Goal: Task Accomplishment & Management: Manage account settings

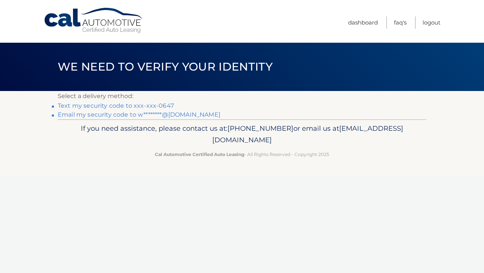
click at [167, 107] on link "Text my security code to xxx-xxx-0647" at bounding box center [116, 105] width 116 height 7
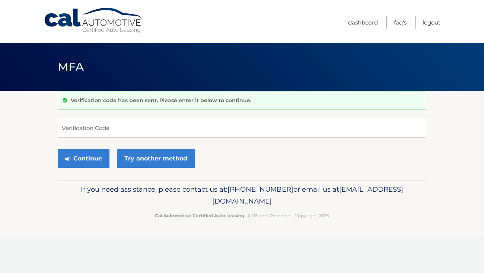
click at [152, 126] on input "Verification Code" at bounding box center [242, 128] width 368 height 19
type input "531117"
click at [82, 160] on button "Continue" at bounding box center [84, 159] width 52 height 19
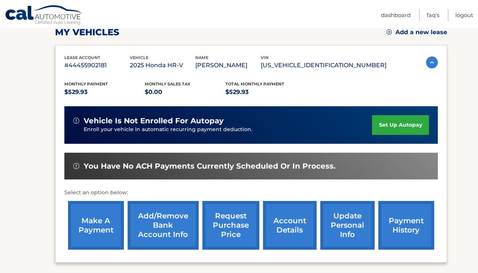
scroll to position [112, 0]
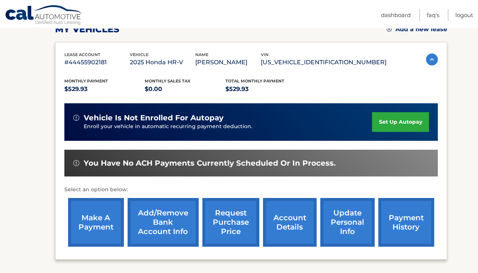
click at [97, 210] on link "make a payment" at bounding box center [96, 222] width 56 height 49
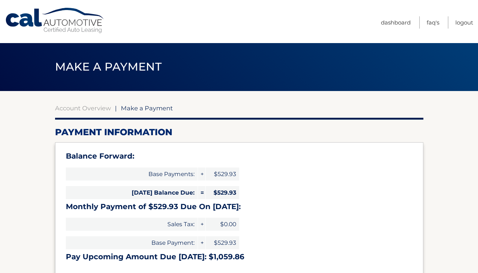
select select "MzZjYmEzY2ItZDMyMS00MDBhLWIwMTAtZjNhZjIwYmEzMjA5"
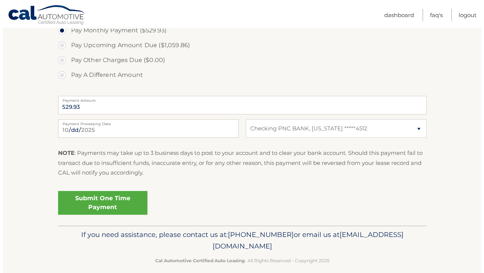
scroll to position [289, 0]
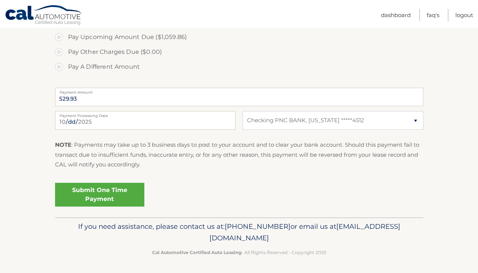
click at [94, 187] on link "Submit One Time Payment" at bounding box center [99, 195] width 89 height 24
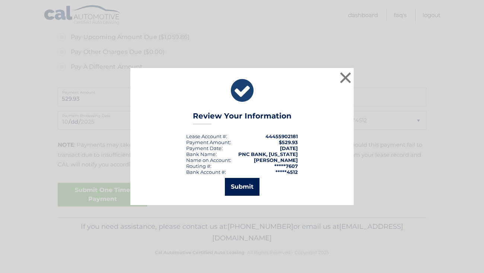
click at [239, 186] on button "Submit" at bounding box center [242, 187] width 35 height 18
